Goal: Check status: Check status

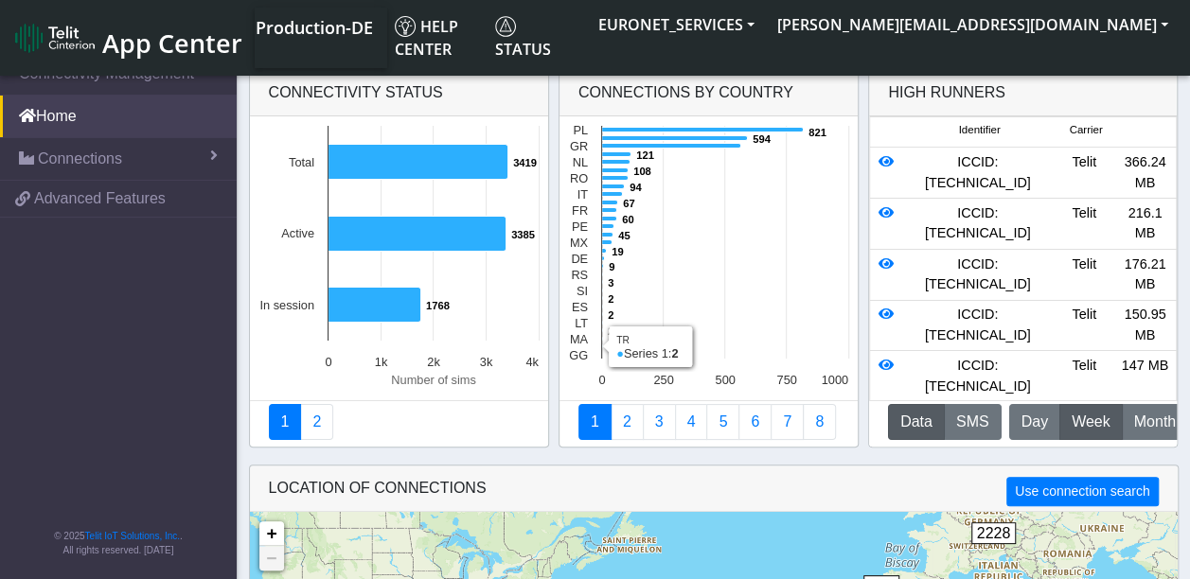
click at [608, 348] on text "2 ​ 2" at bounding box center [611, 347] width 6 height 11
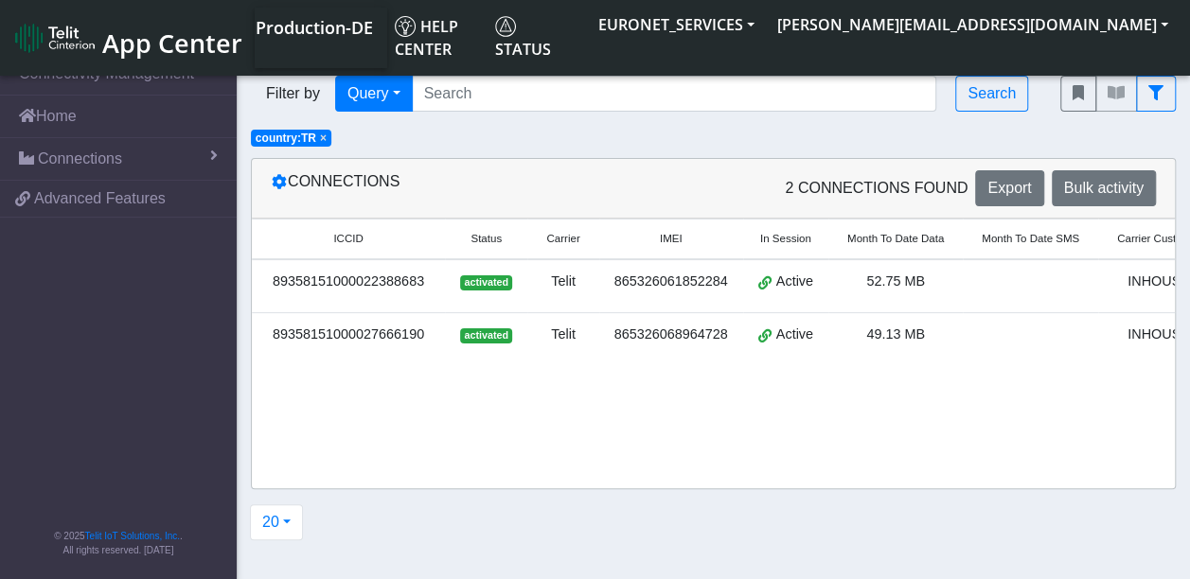
click at [403, 278] on div "89358151000022388683" at bounding box center [348, 282] width 170 height 21
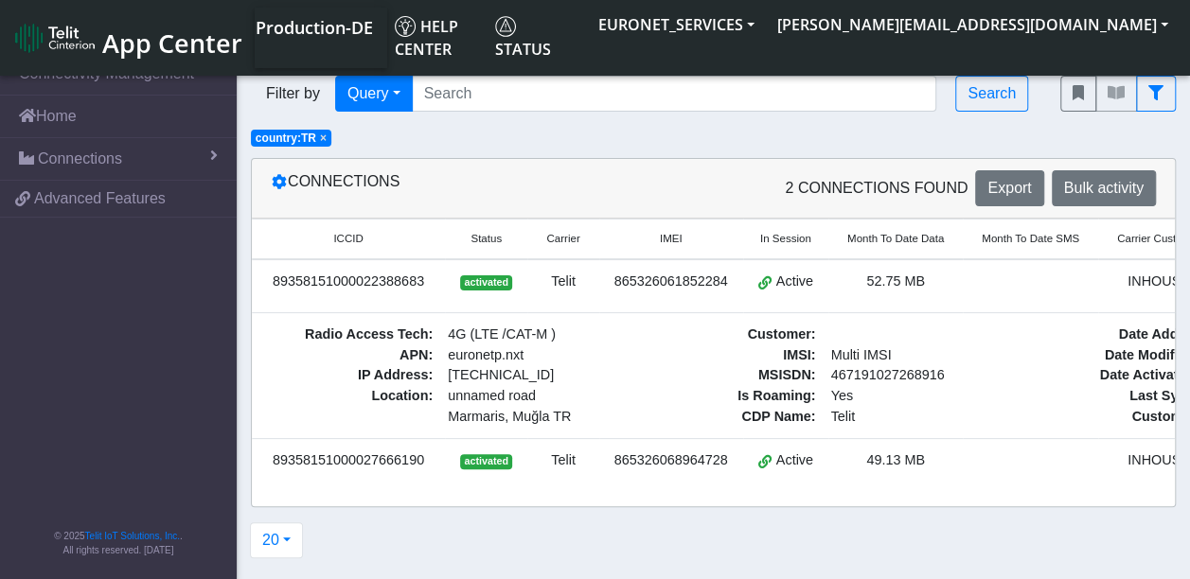
click at [403, 278] on div "89358151000022388683" at bounding box center [348, 282] width 170 height 21
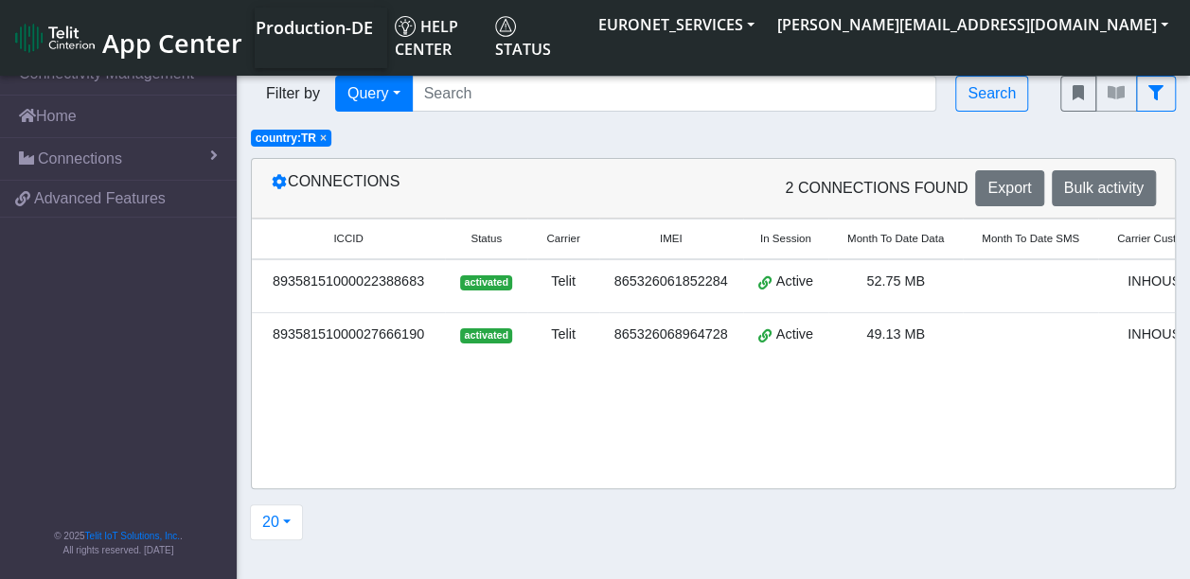
click at [403, 278] on div "89358151000022388683" at bounding box center [348, 282] width 170 height 21
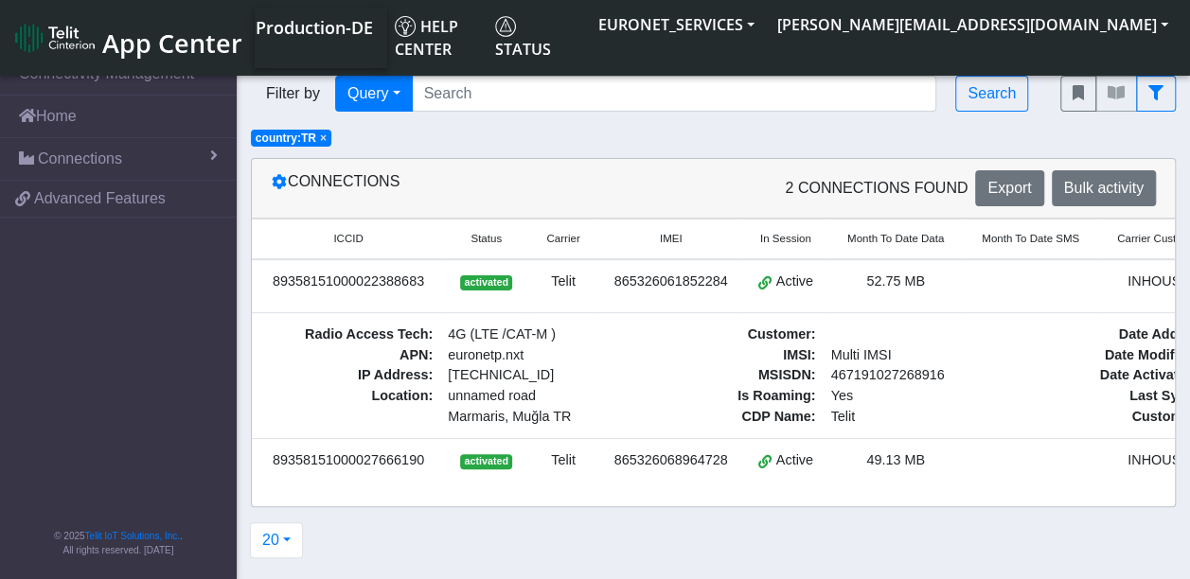
click at [403, 278] on div "89358151000022388683" at bounding box center [348, 282] width 170 height 21
